Goal: Task Accomplishment & Management: Complete application form

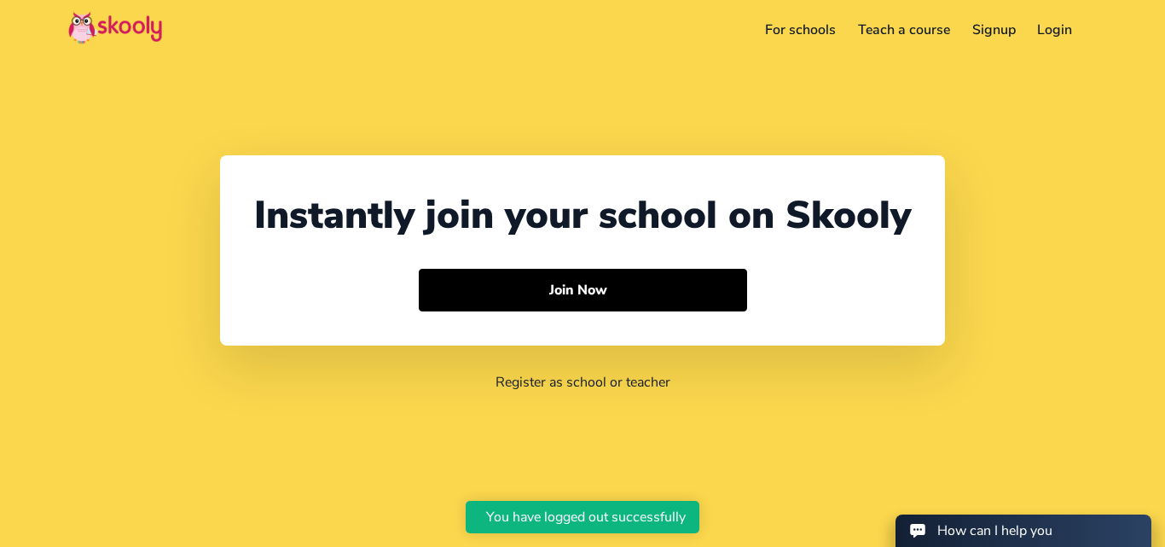
select select "91"
select select "[GEOGRAPHIC_DATA]"
select select "[GEOGRAPHIC_DATA]/[GEOGRAPHIC_DATA]"
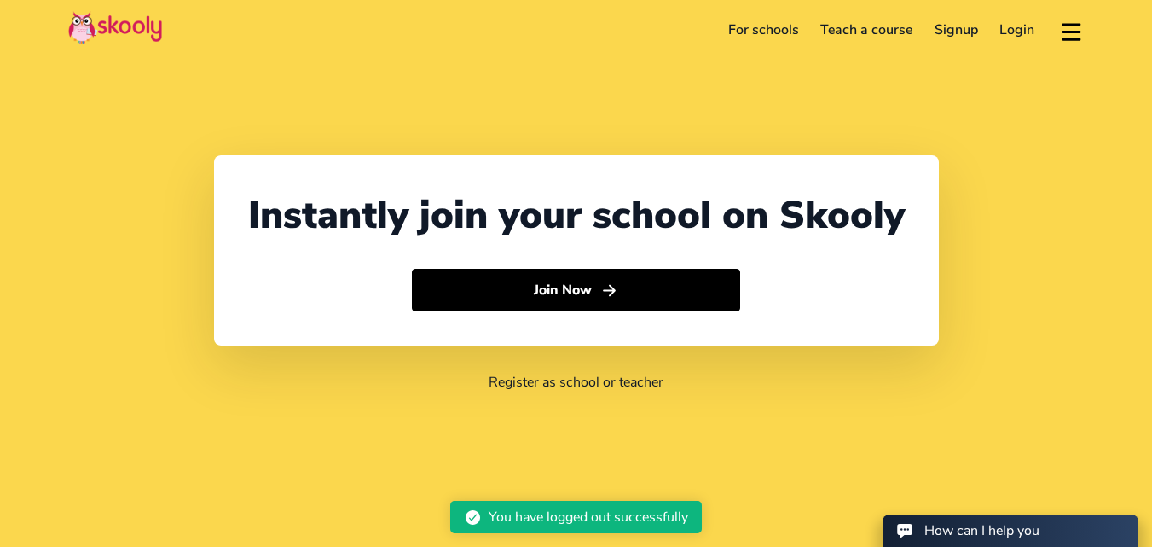
click at [788, 31] on link "For schools" at bounding box center [763, 29] width 93 height 27
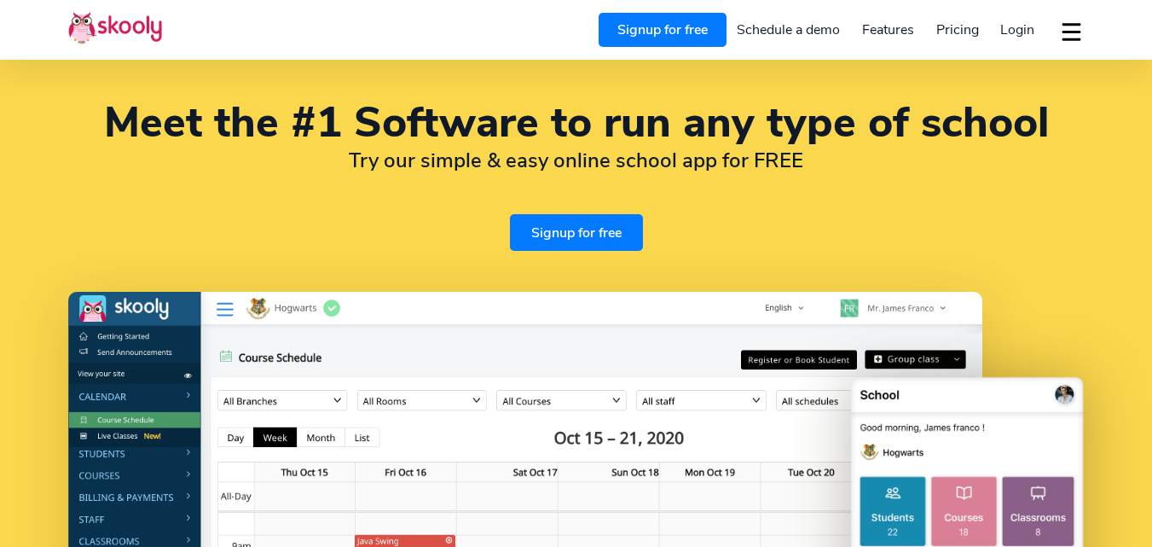
select select "en"
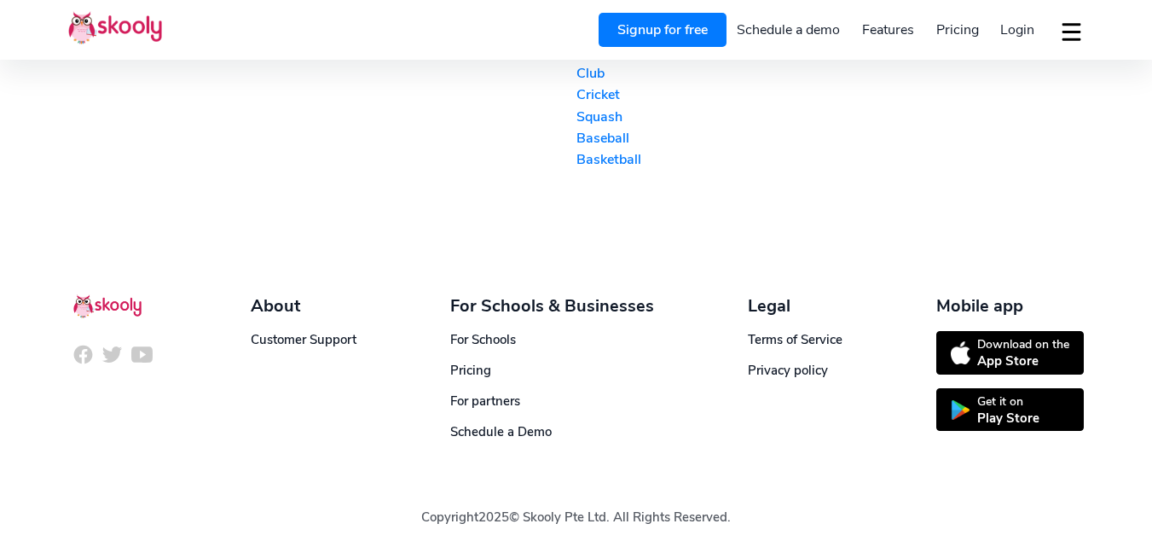
select select "91"
select select "[GEOGRAPHIC_DATA]"
select select "[GEOGRAPHIC_DATA]/[GEOGRAPHIC_DATA]"
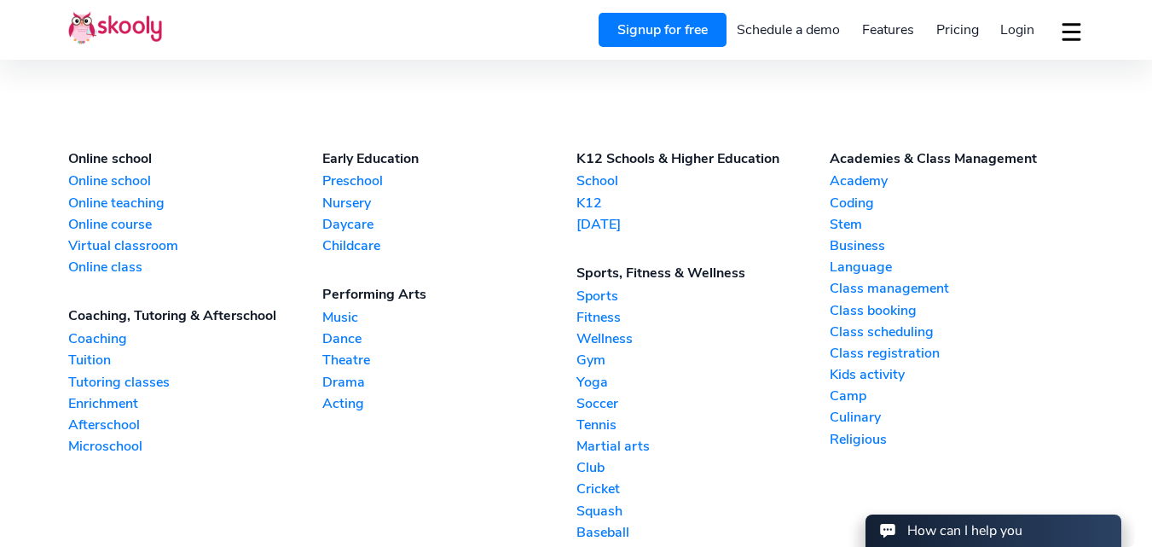
scroll to position [3798, 0]
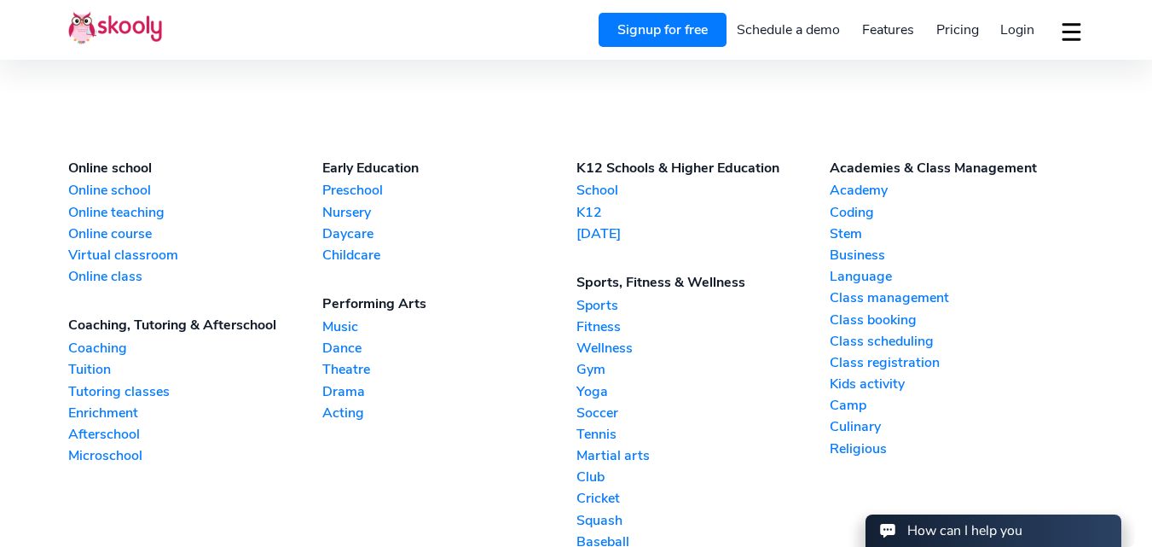
click at [87, 365] on link "Tuition" at bounding box center [195, 369] width 254 height 19
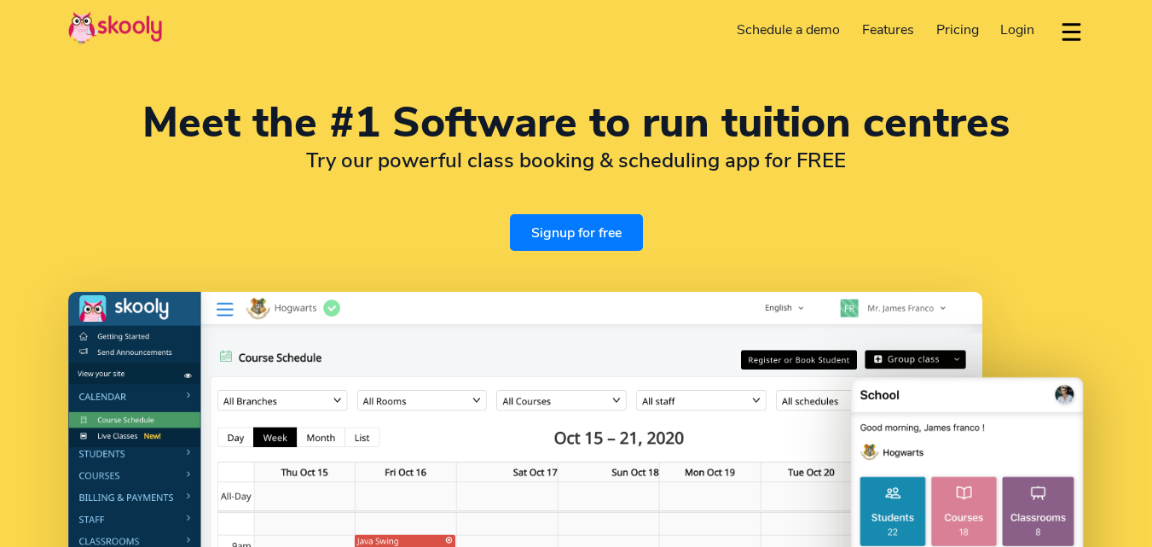
select select "en"
select select "91"
select select "[GEOGRAPHIC_DATA]"
select select "[GEOGRAPHIC_DATA]/[GEOGRAPHIC_DATA]"
select select "en"
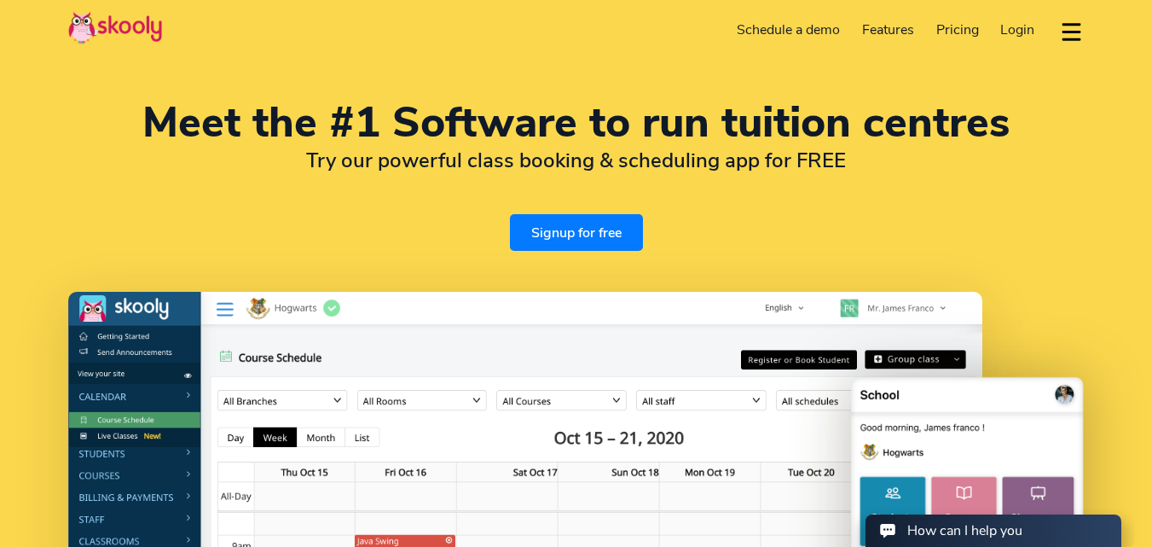
select select "91"
select select "[GEOGRAPHIC_DATA]"
select select "[GEOGRAPHIC_DATA]/[GEOGRAPHIC_DATA]"
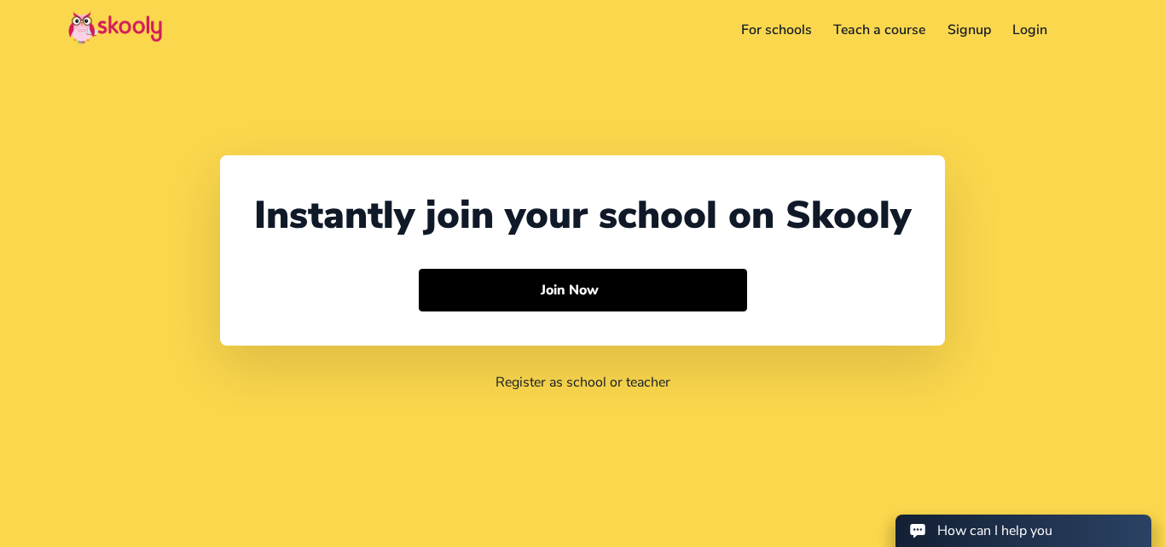
select select "91"
select select "[GEOGRAPHIC_DATA]"
select select "[GEOGRAPHIC_DATA]/[GEOGRAPHIC_DATA]"
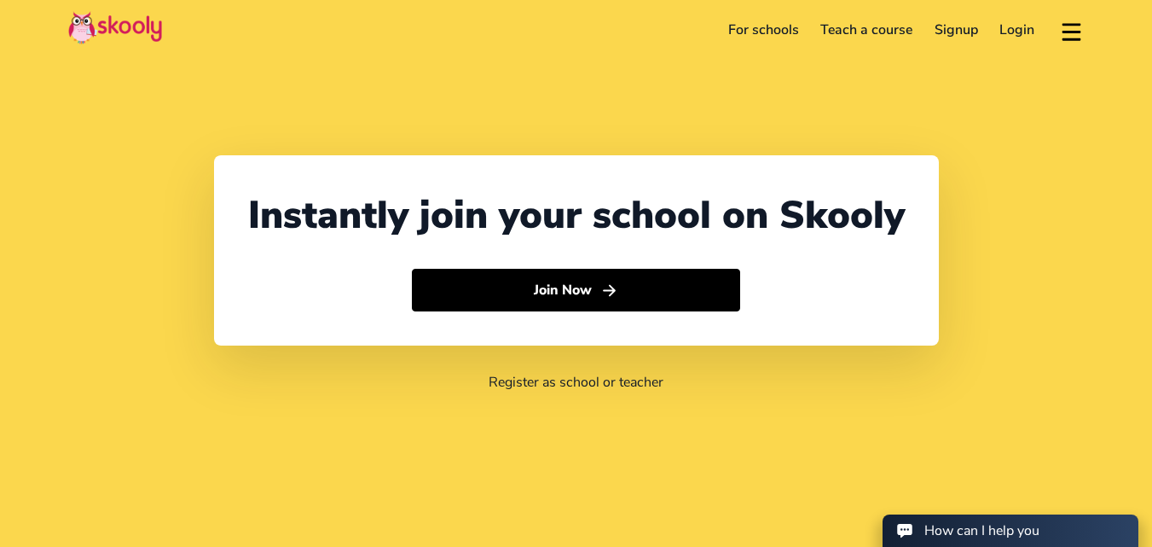
click at [1083, 37] on button at bounding box center [1071, 30] width 25 height 28
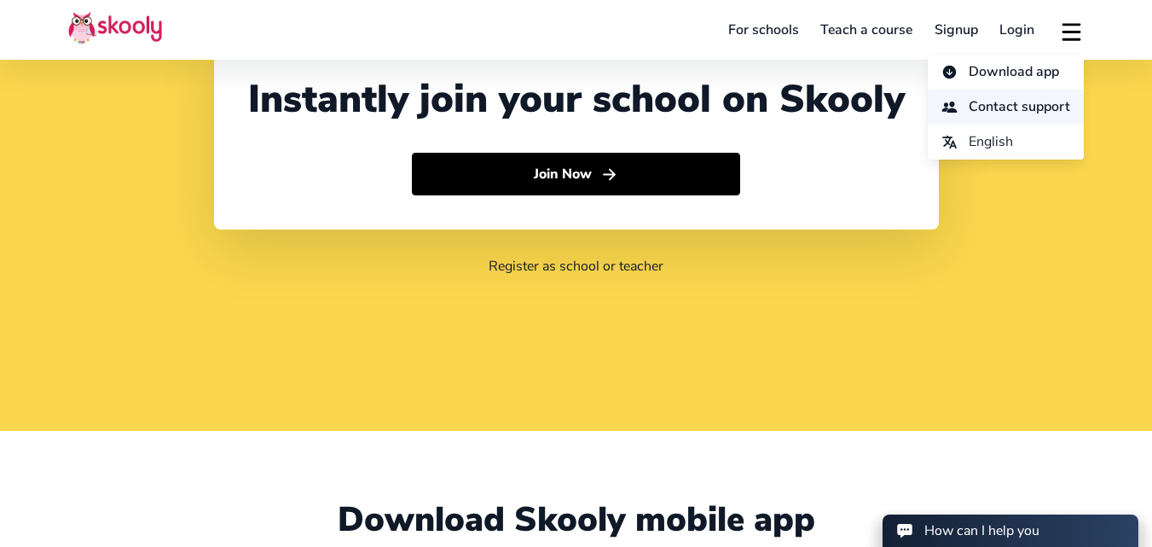
scroll to position [87, 0]
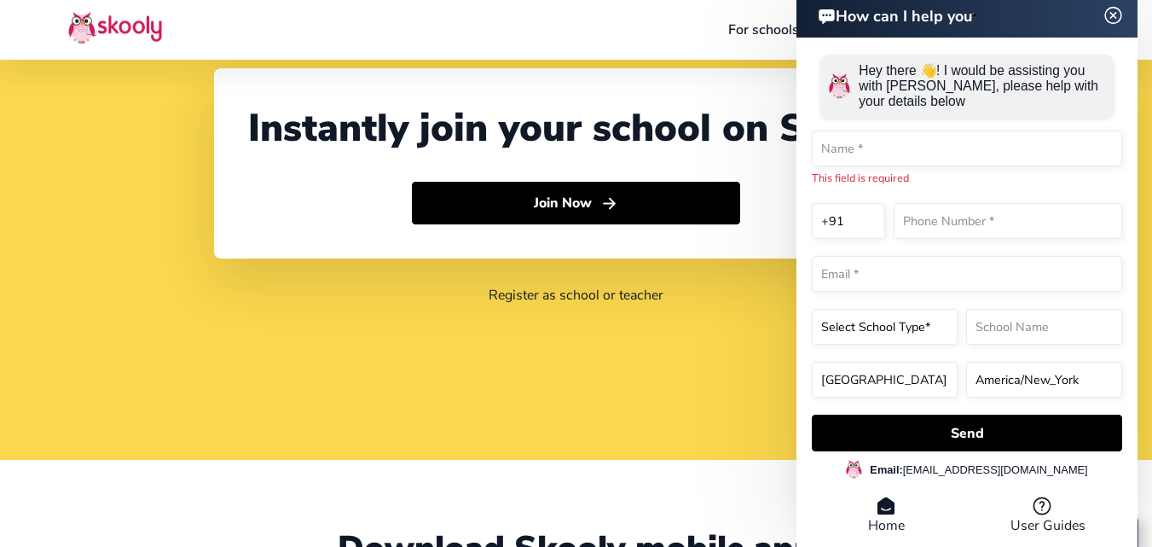
click at [1117, 18] on img at bounding box center [1113, 14] width 32 height 21
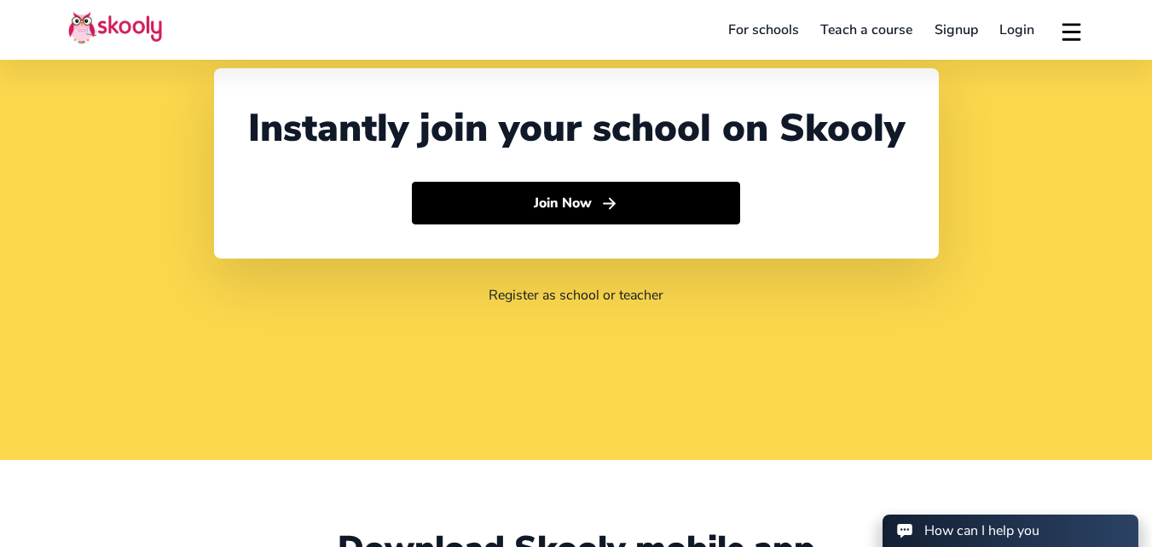
click at [963, 32] on link "Signup" at bounding box center [957, 29] width 66 height 27
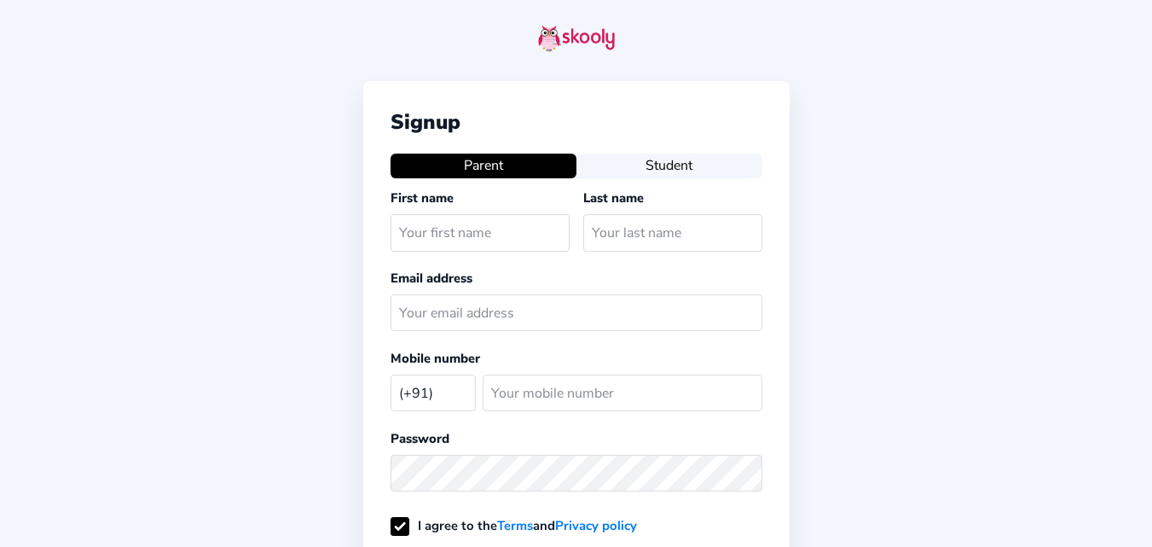
select select "IN"
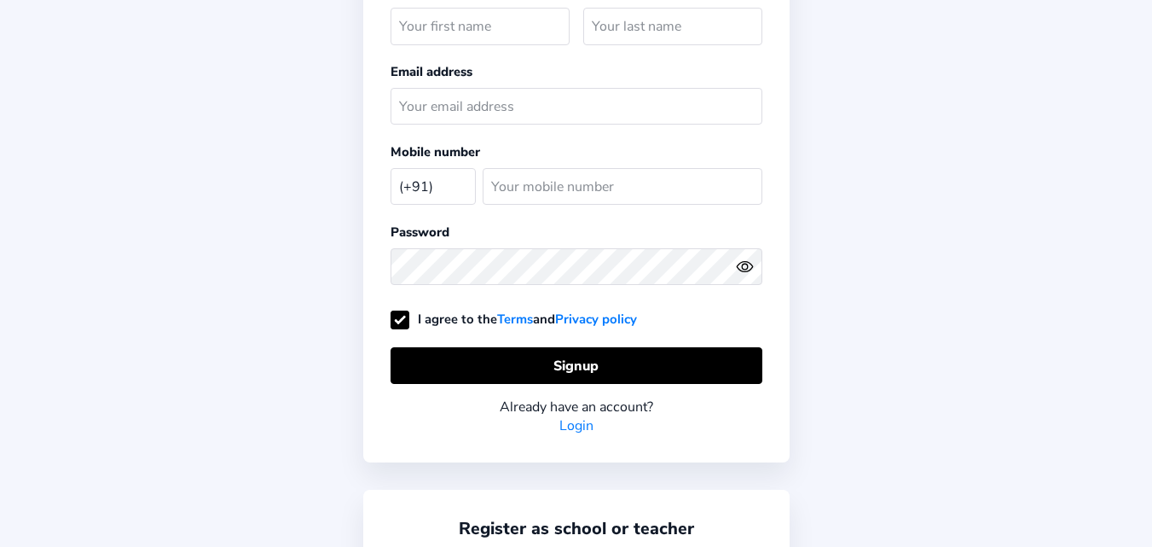
click at [593, 317] on link "Privacy policy" at bounding box center [596, 318] width 82 height 17
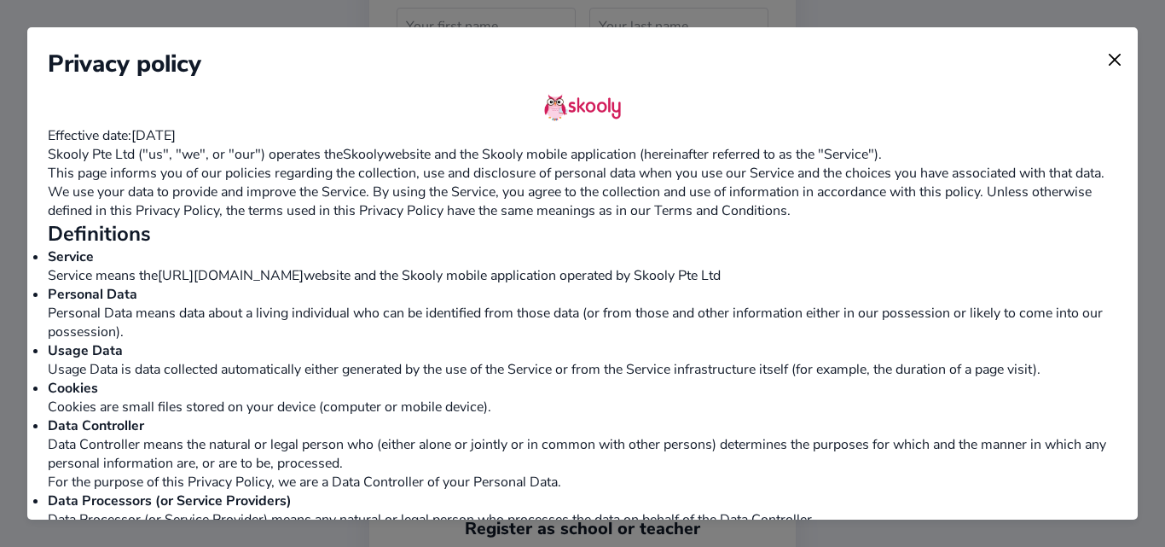
click at [1103, 63] on img at bounding box center [1115, 60] width 24 height 24
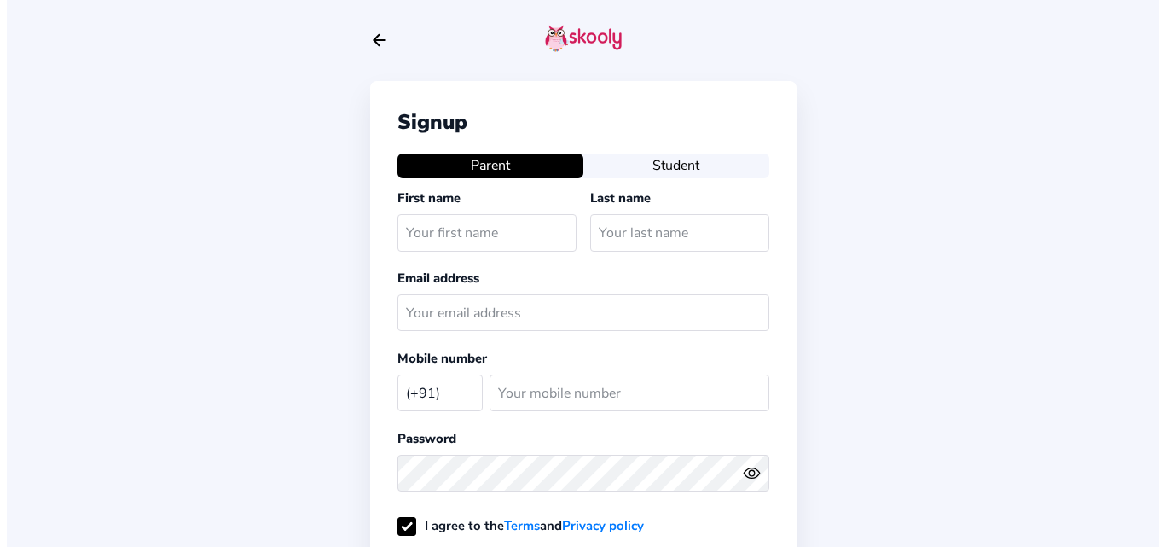
scroll to position [271, 0]
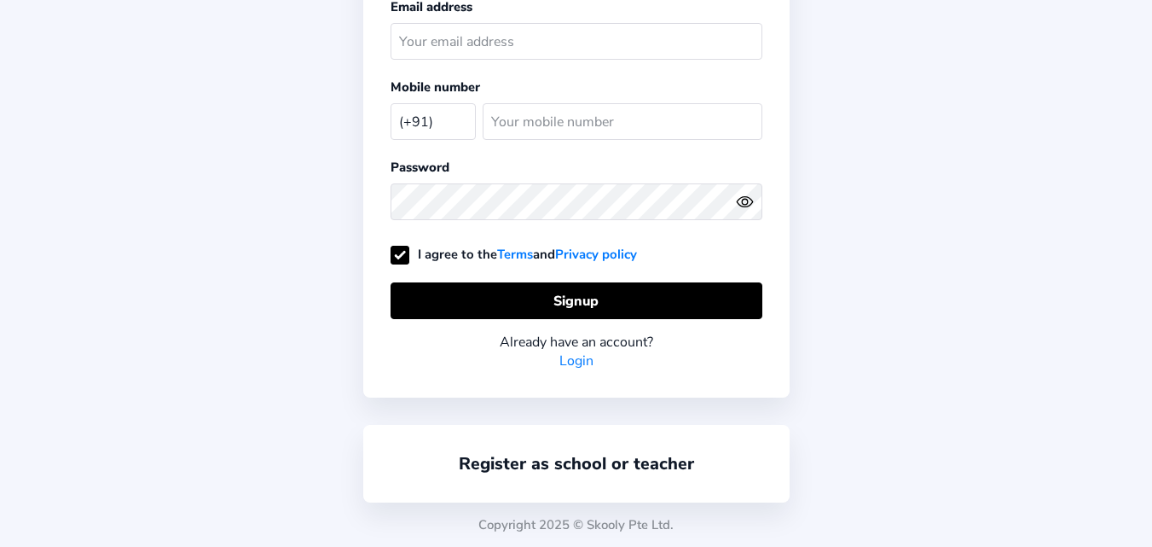
click at [854, 77] on div "Signup Parent Student First name Last name Email address Mobile number (+91) [G…" at bounding box center [576, 138] width 1152 height 818
click at [512, 252] on link "Terms" at bounding box center [515, 254] width 36 height 17
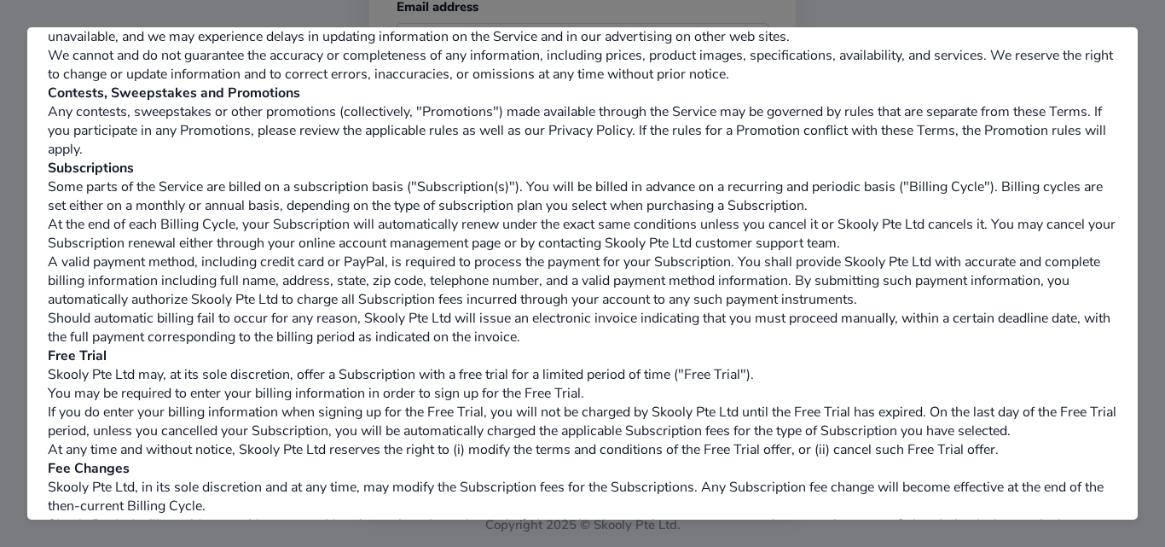
scroll to position [0, 0]
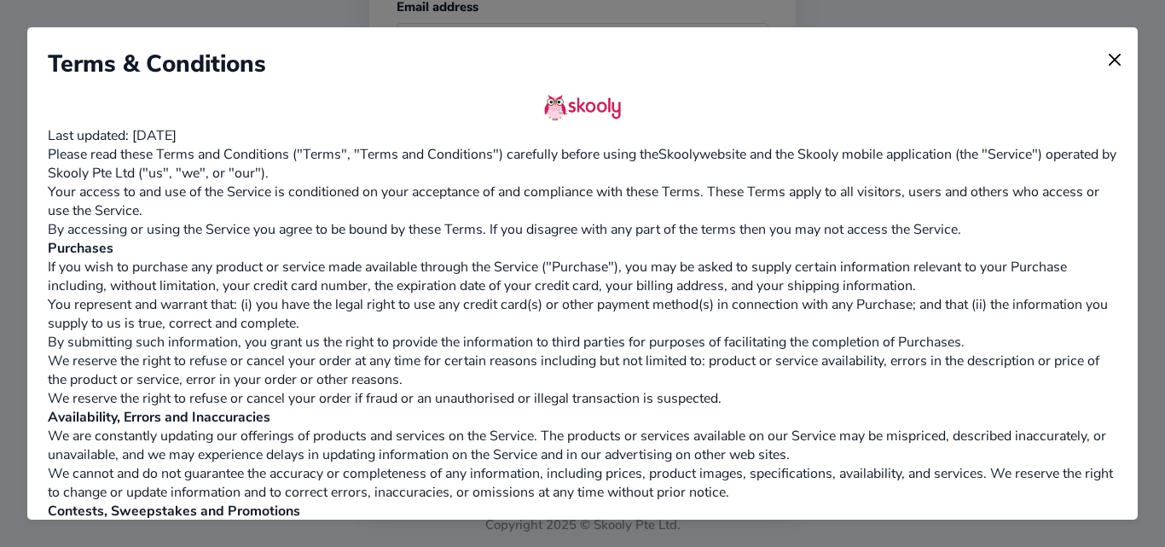
click at [1104, 57] on img at bounding box center [1115, 60] width 24 height 24
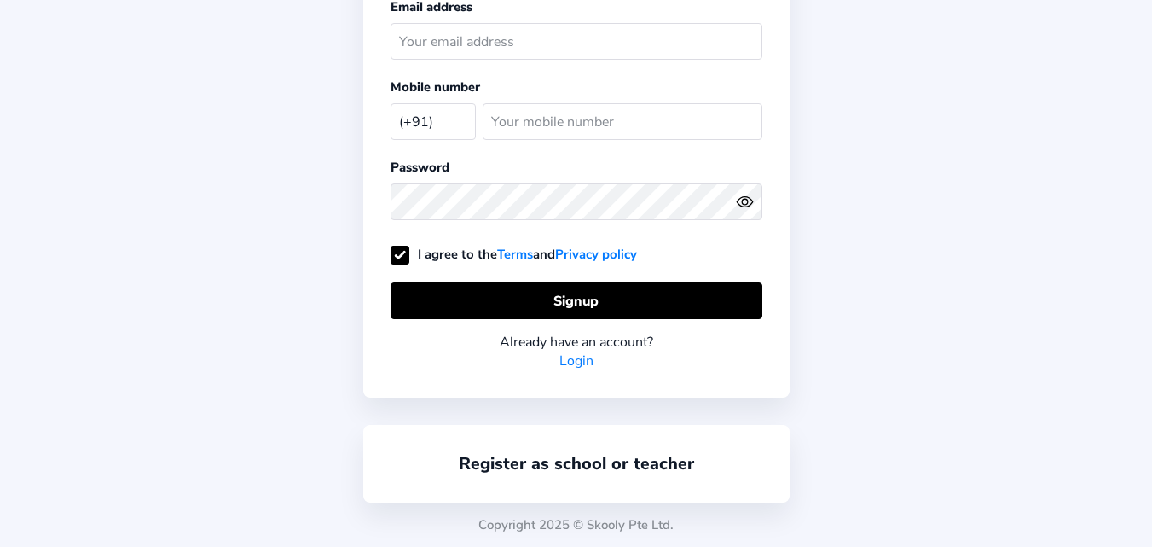
click at [591, 258] on link "Privacy policy" at bounding box center [596, 254] width 82 height 17
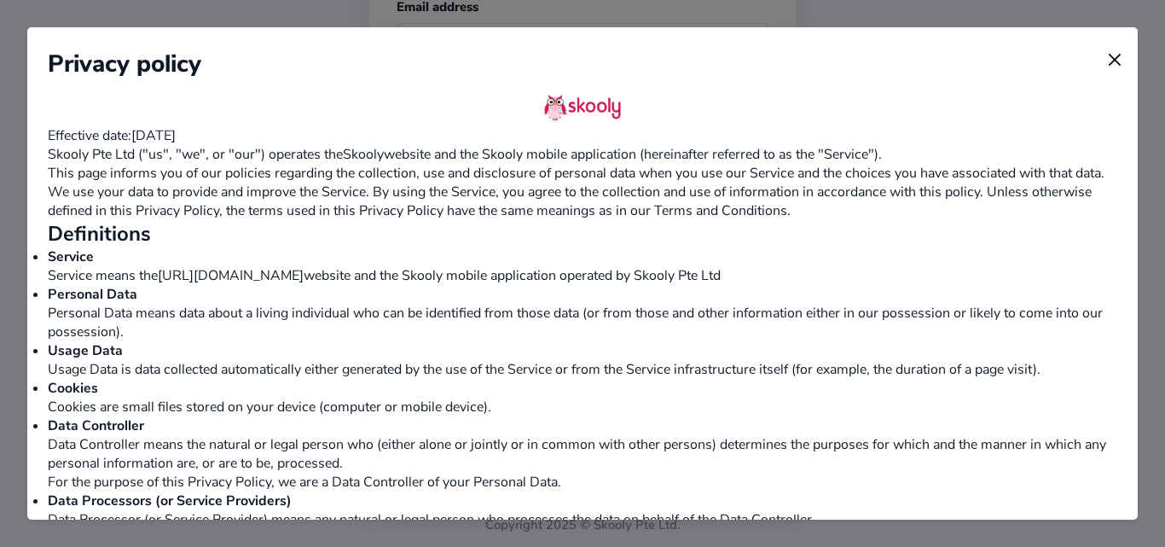
click at [1103, 57] on img at bounding box center [1115, 60] width 24 height 24
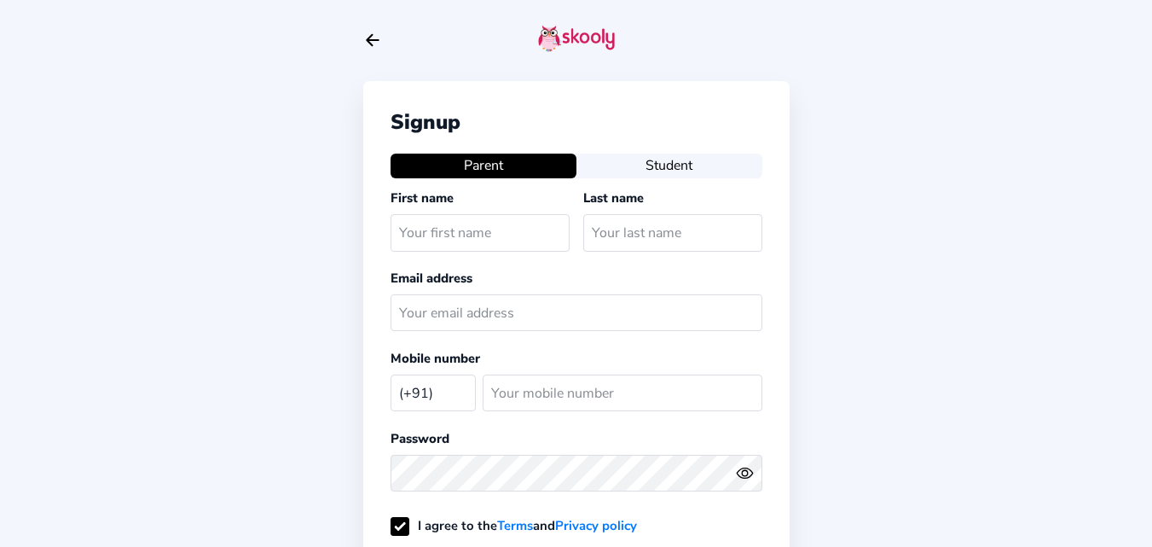
click at [373, 41] on icon "arrow back outline" at bounding box center [373, 40] width 12 height 11
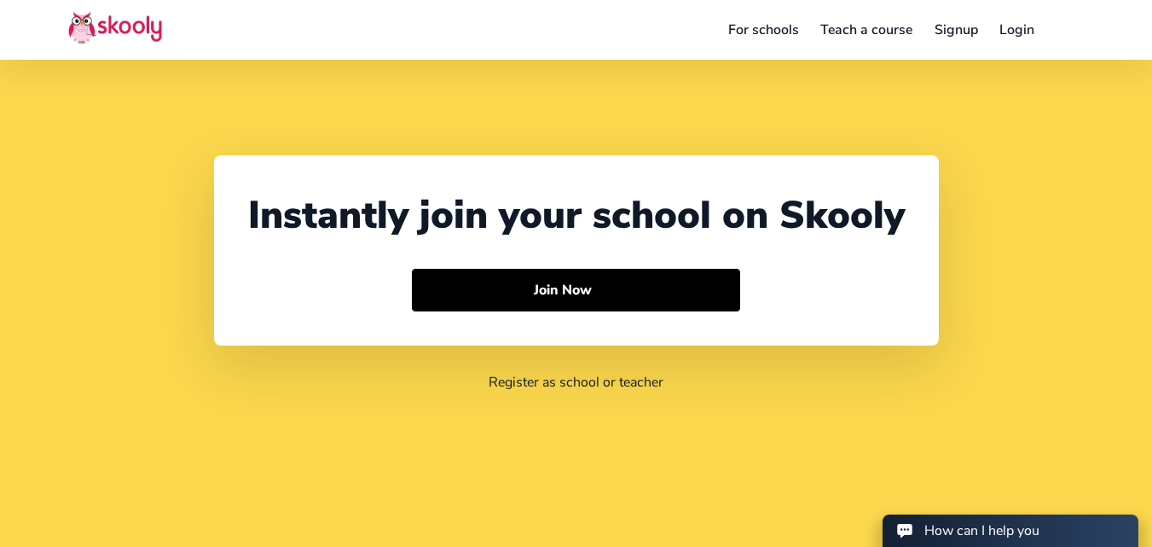
scroll to position [87, 0]
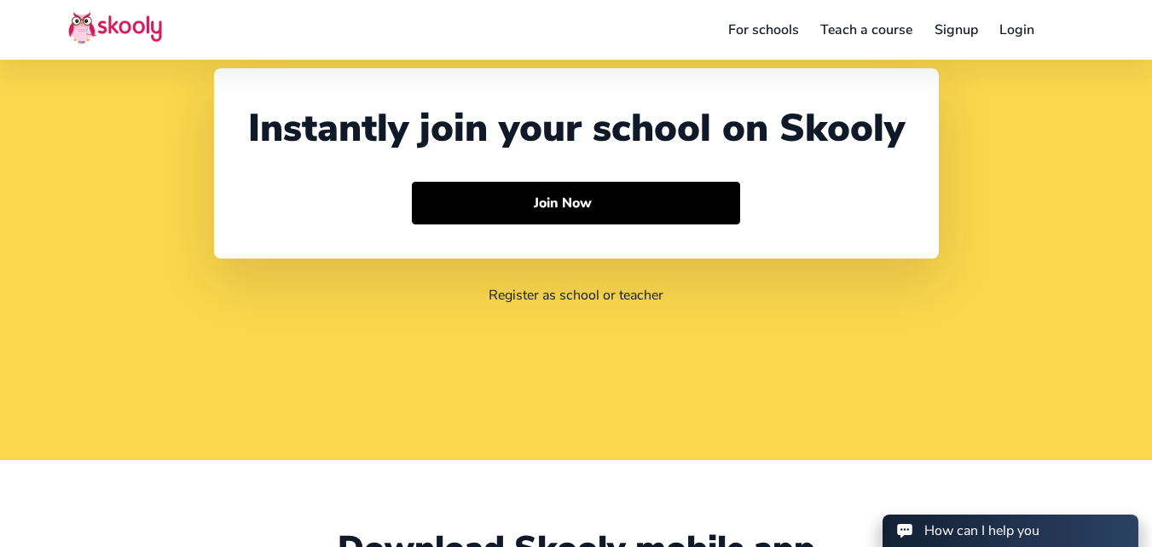
select select "91"
select select "India"
select select "Asia/Kolkata"
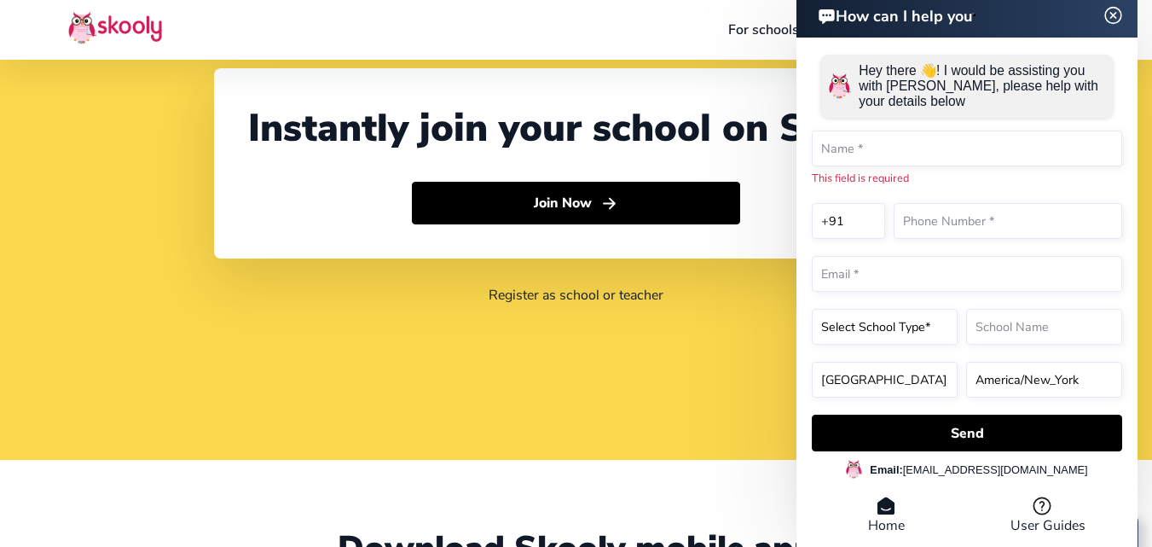
click at [1111, 10] on img at bounding box center [1113, 14] width 32 height 21
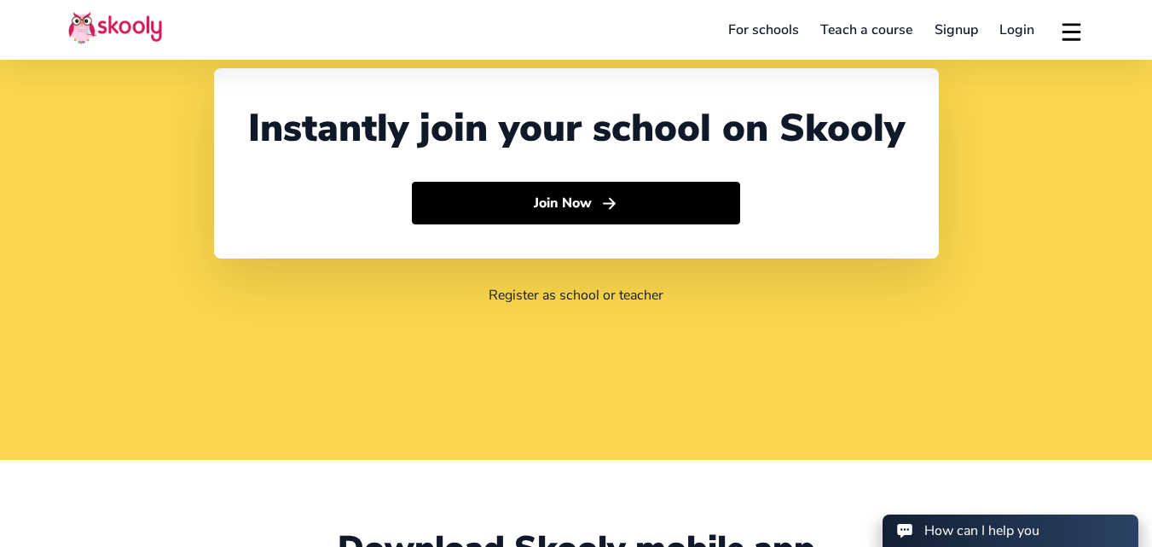
click at [971, 28] on link "Signup" at bounding box center [957, 29] width 66 height 27
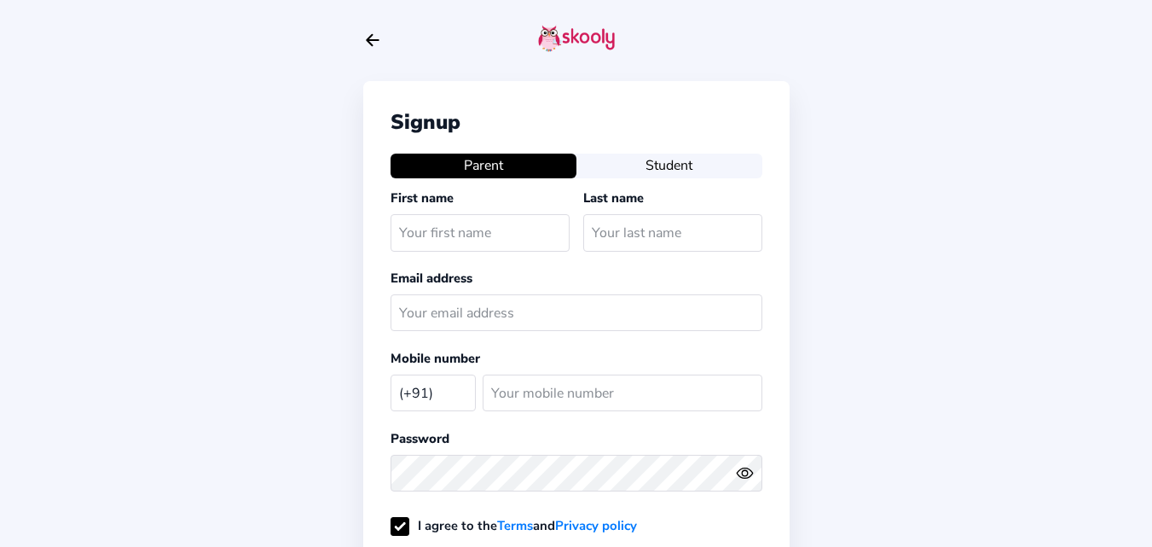
select select "IN"
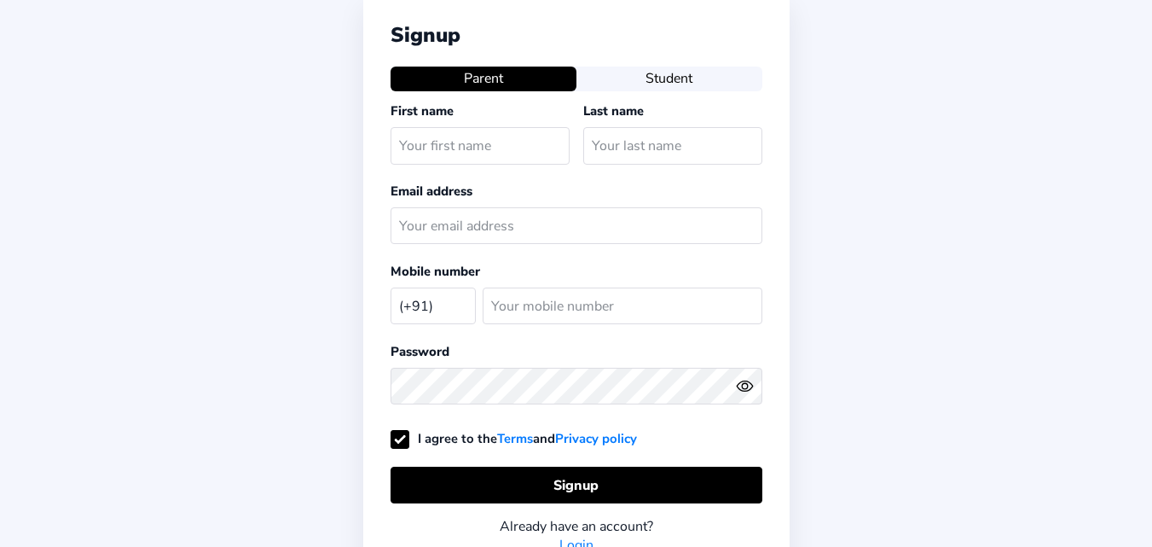
click at [591, 441] on link "Privacy policy" at bounding box center [596, 438] width 82 height 17
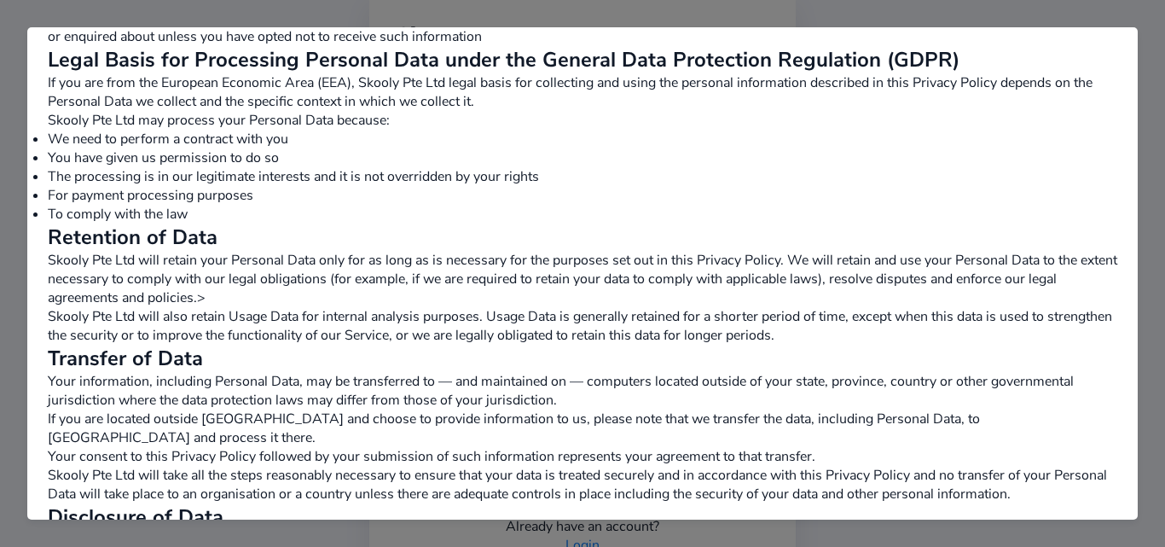
scroll to position [1416, 0]
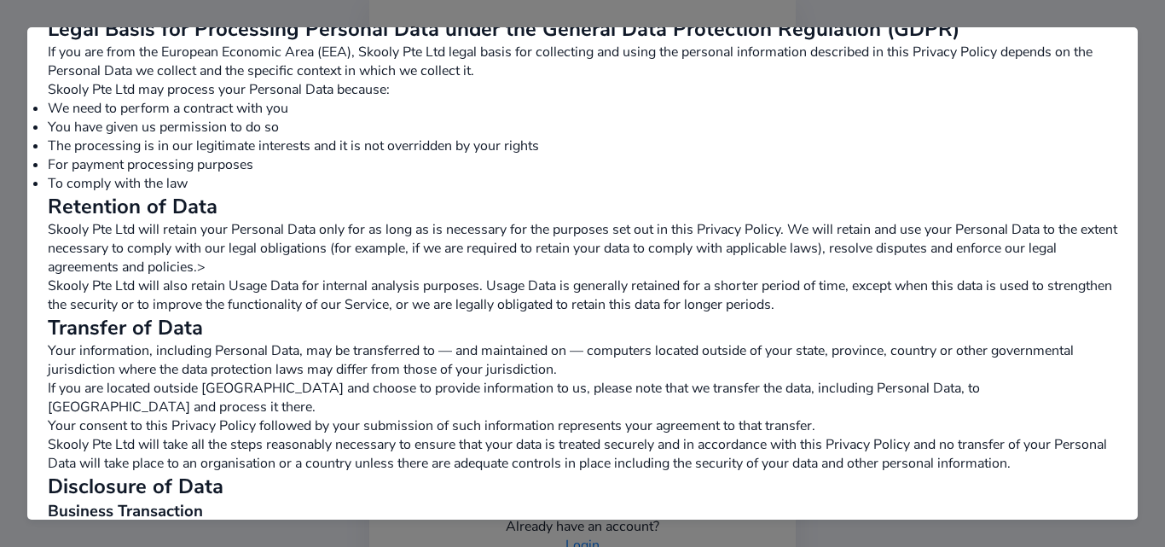
click at [524, 276] on p "Skooly Pte Ltd will retain your Personal Data only for as long as is necessary …" at bounding box center [582, 248] width 1069 height 56
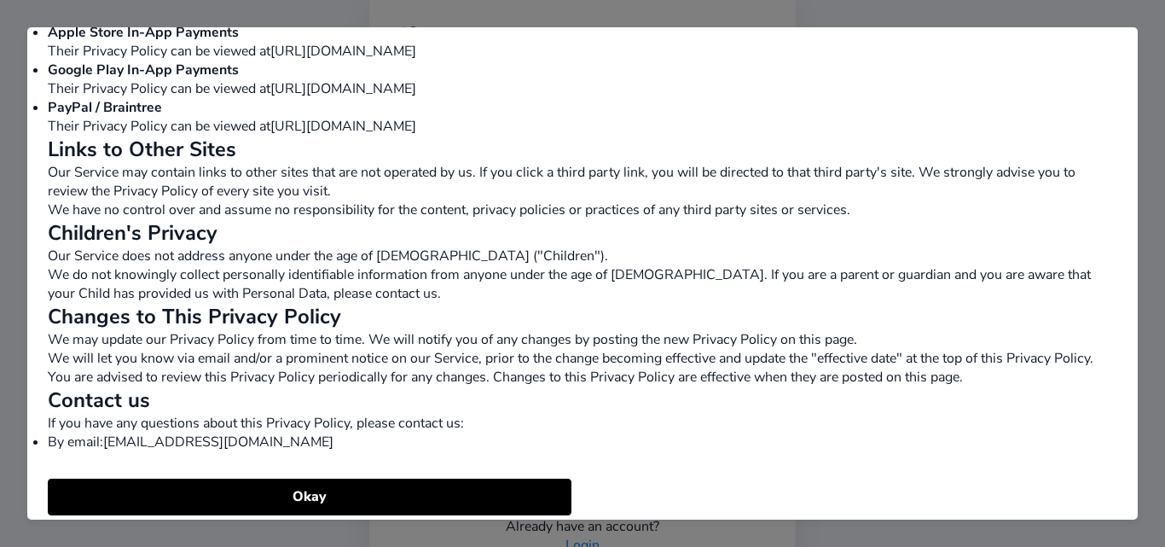
scroll to position [2935, 0]
